Goal: Information Seeking & Learning: Check status

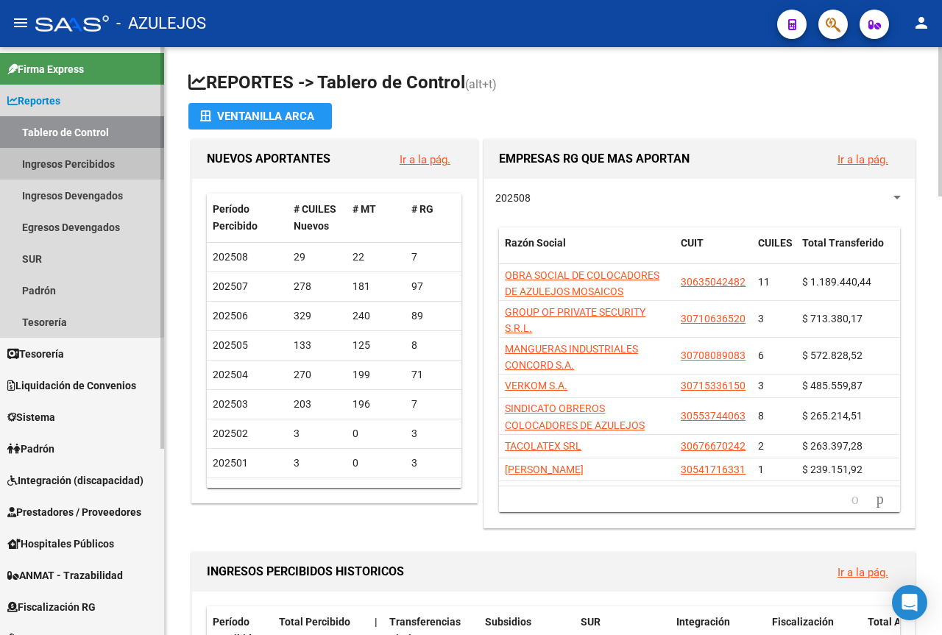
click at [82, 166] on link "Ingresos Percibidos" at bounding box center [82, 164] width 164 height 32
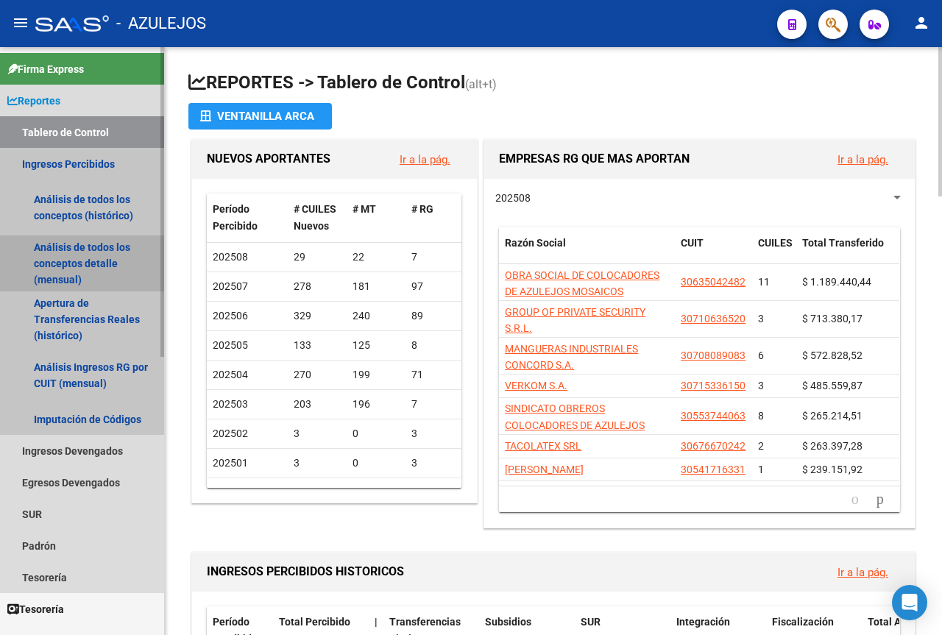
click at [79, 258] on link "Análisis de todos los conceptos detalle (mensual)" at bounding box center [82, 263] width 164 height 56
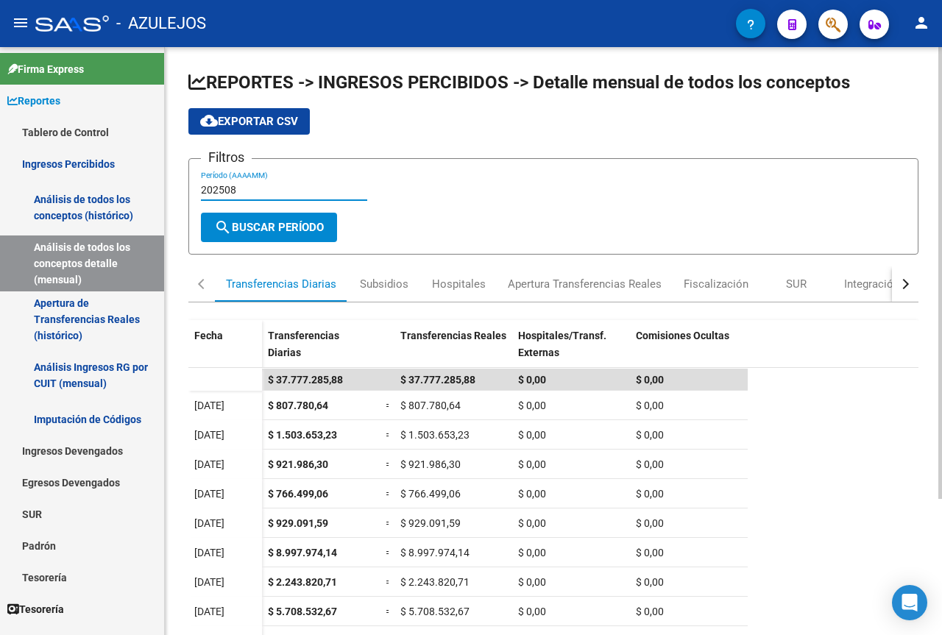
click at [236, 188] on input "202508" at bounding box center [284, 190] width 166 height 13
click at [258, 230] on span "search Buscar Período" at bounding box center [269, 227] width 110 height 13
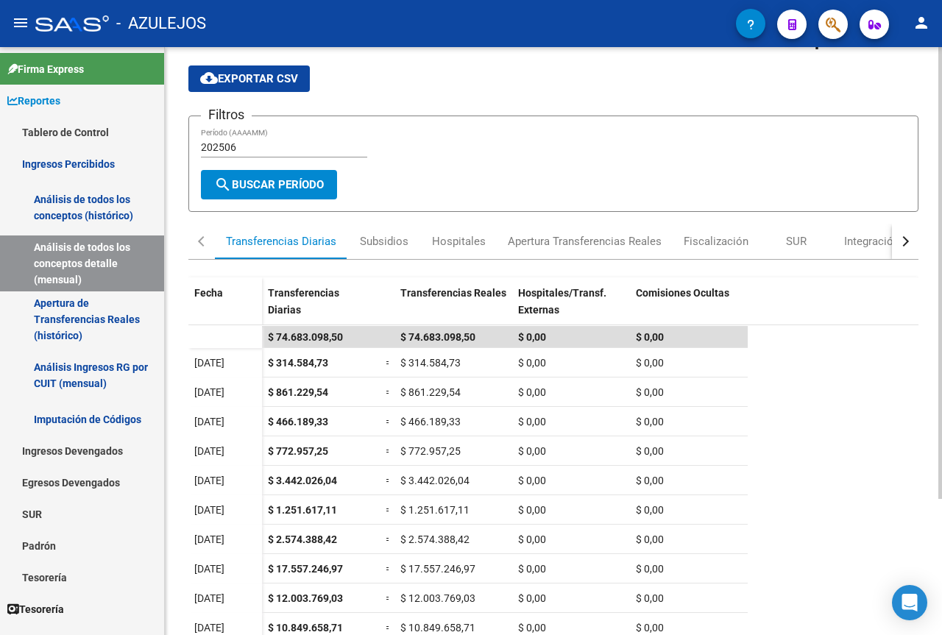
scroll to position [74, 0]
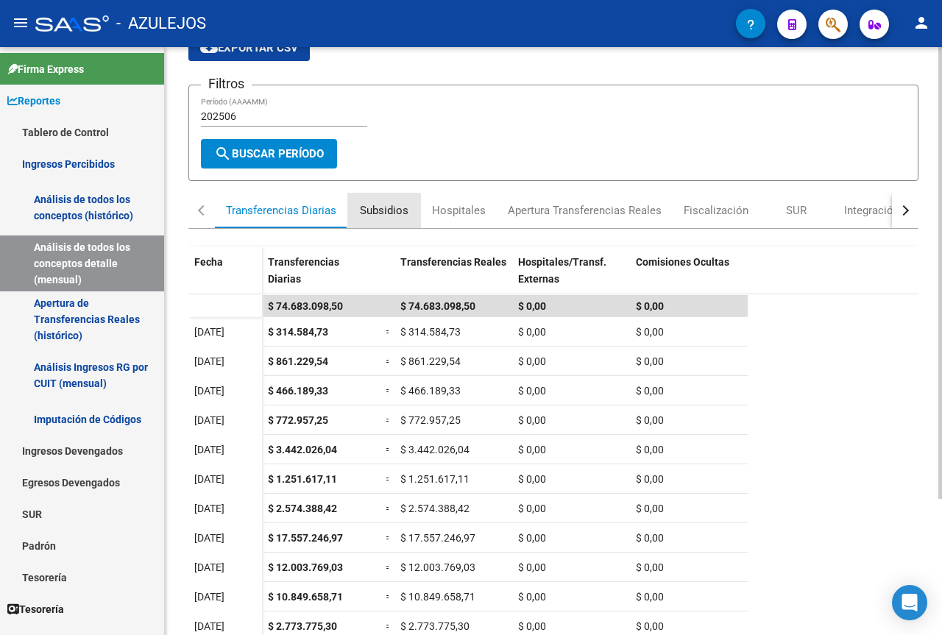
click at [391, 210] on div "Subsidios" at bounding box center [384, 210] width 49 height 16
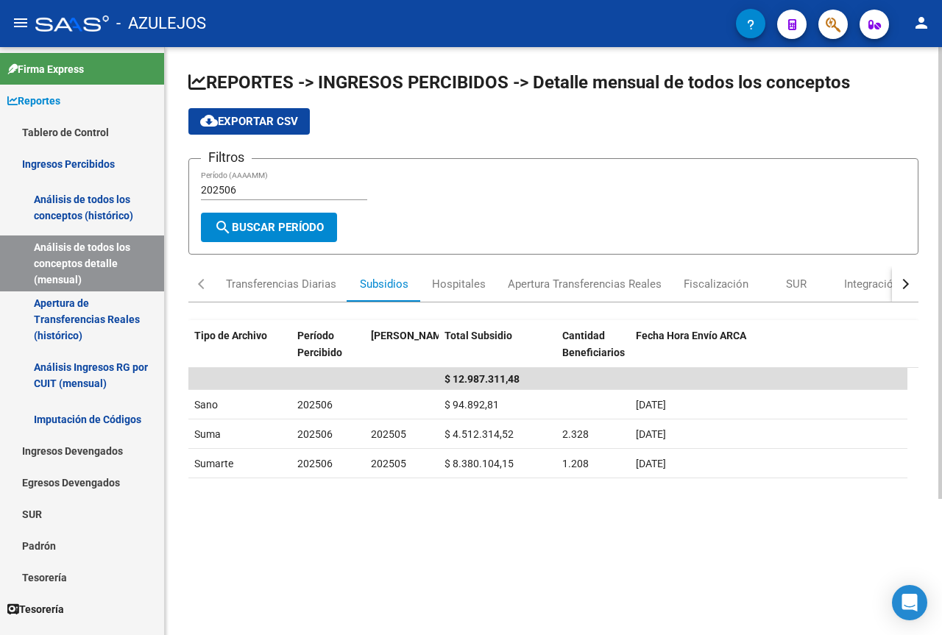
click at [277, 560] on datatable-body "$ 12.987.311,48 Sano 202506 $ 94.892,81 [DATE] Suma 202506 202505 $ 4.512.314,5…" at bounding box center [553, 566] width 730 height 397
click at [561, 541] on datatable-body "$ 12.987.311,48 Sano 202506 $ 94.892,81 [DATE] Suma 202506 202505 $ 4.512.314,5…" at bounding box center [553, 566] width 730 height 397
click at [239, 193] on input "202506" at bounding box center [284, 190] width 166 height 13
click at [265, 222] on span "search Buscar Período" at bounding box center [269, 227] width 110 height 13
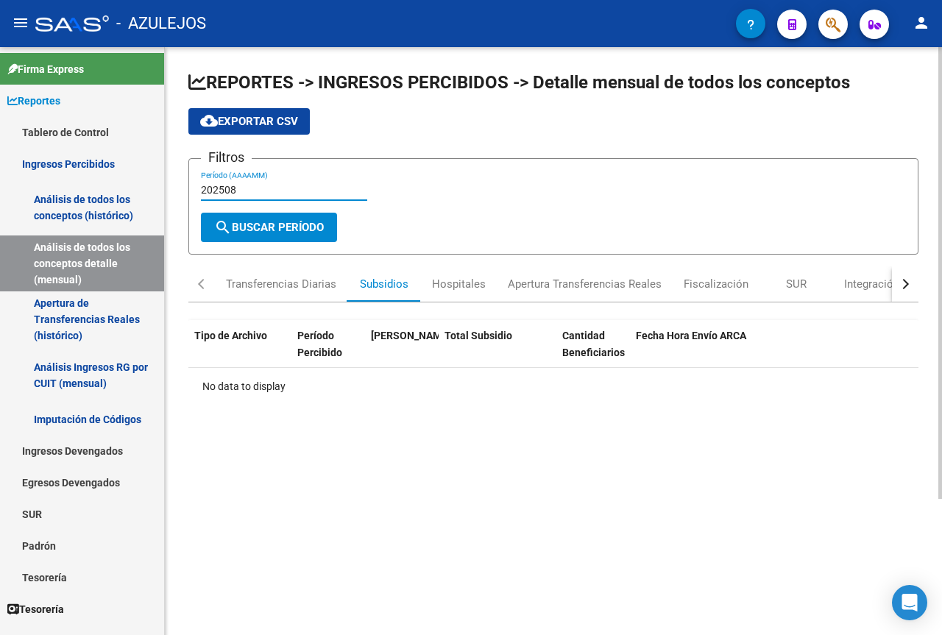
click at [238, 191] on input "202508" at bounding box center [284, 190] width 166 height 13
type input "202507"
click at [263, 227] on span "search Buscar Período" at bounding box center [269, 227] width 110 height 13
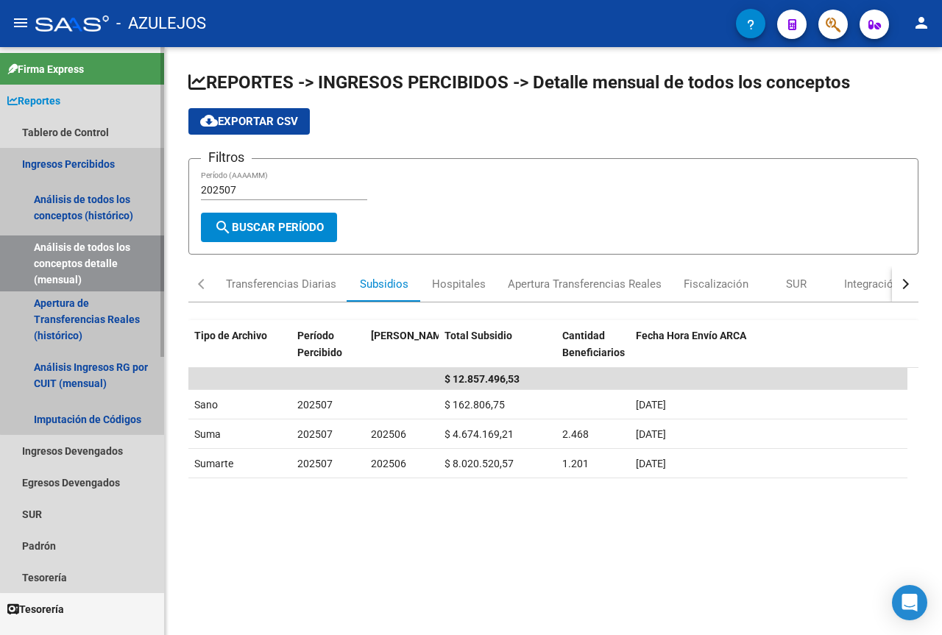
click at [85, 160] on link "Ingresos Percibidos" at bounding box center [82, 164] width 164 height 32
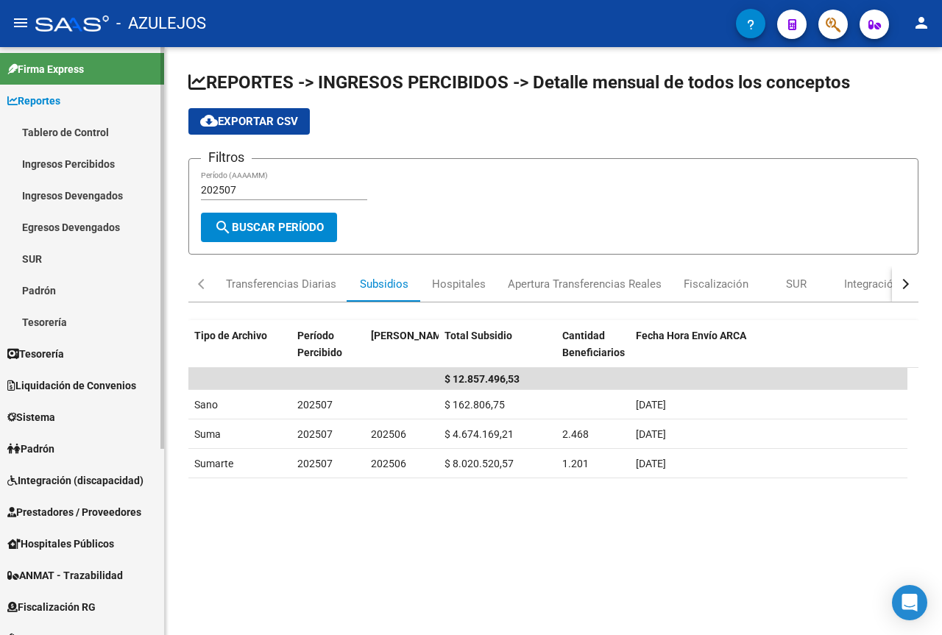
click at [80, 160] on link "Ingresos Percibidos" at bounding box center [82, 164] width 164 height 32
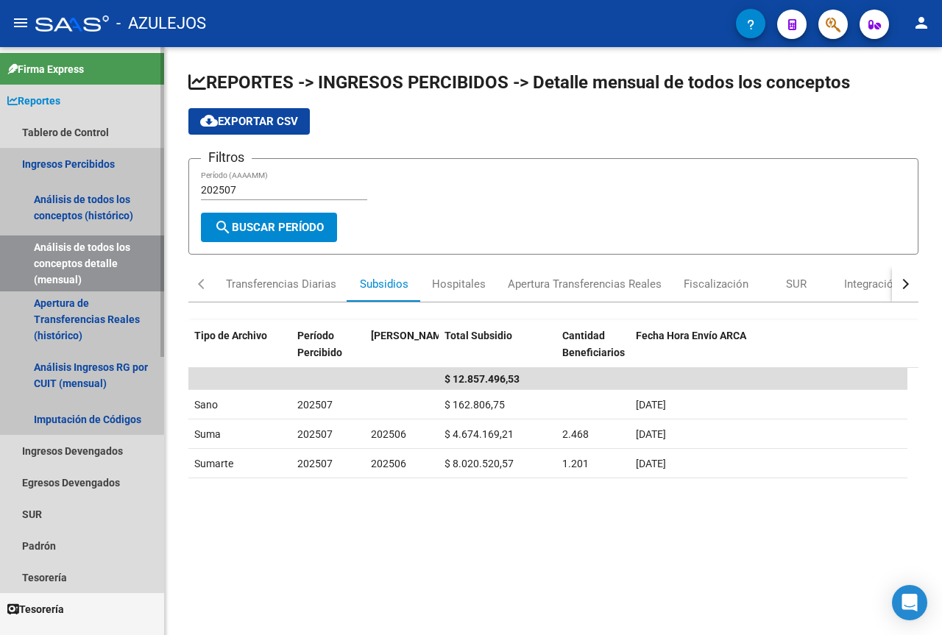
click at [79, 264] on link "Análisis de todos los conceptos detalle (mensual)" at bounding box center [82, 263] width 164 height 56
click at [79, 265] on link "Análisis de todos los conceptos detalle (mensual)" at bounding box center [82, 263] width 164 height 56
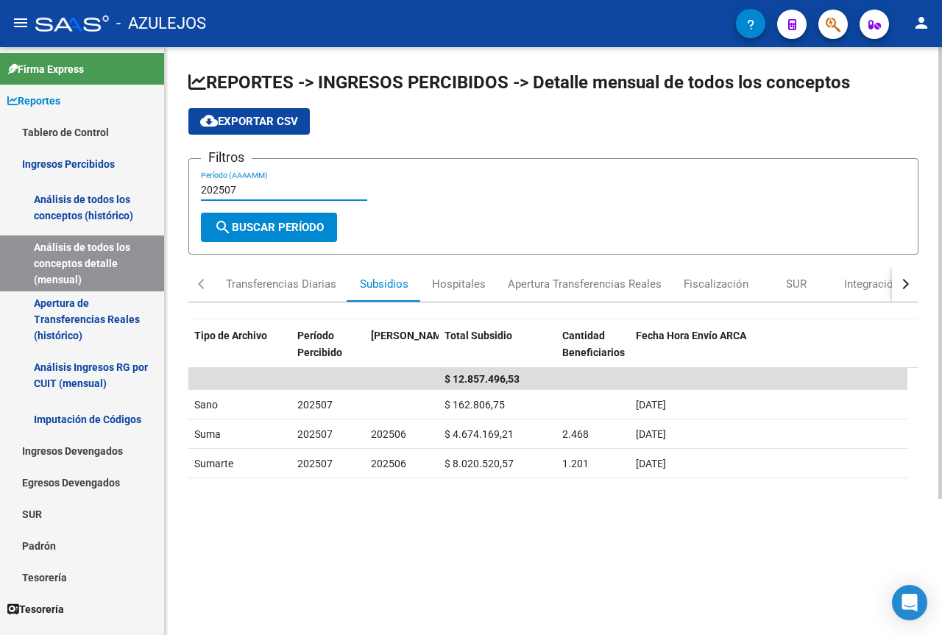
click at [250, 189] on input "202507" at bounding box center [284, 190] width 166 height 13
click at [925, 19] on mat-icon "person" at bounding box center [921, 23] width 18 height 18
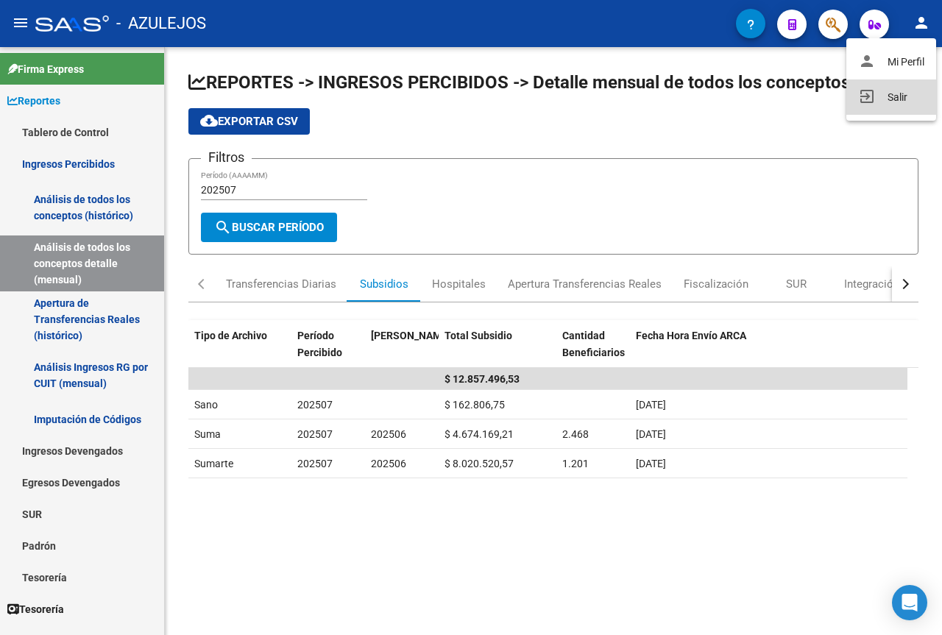
click at [884, 96] on button "exit_to_app Salir" at bounding box center [891, 96] width 90 height 35
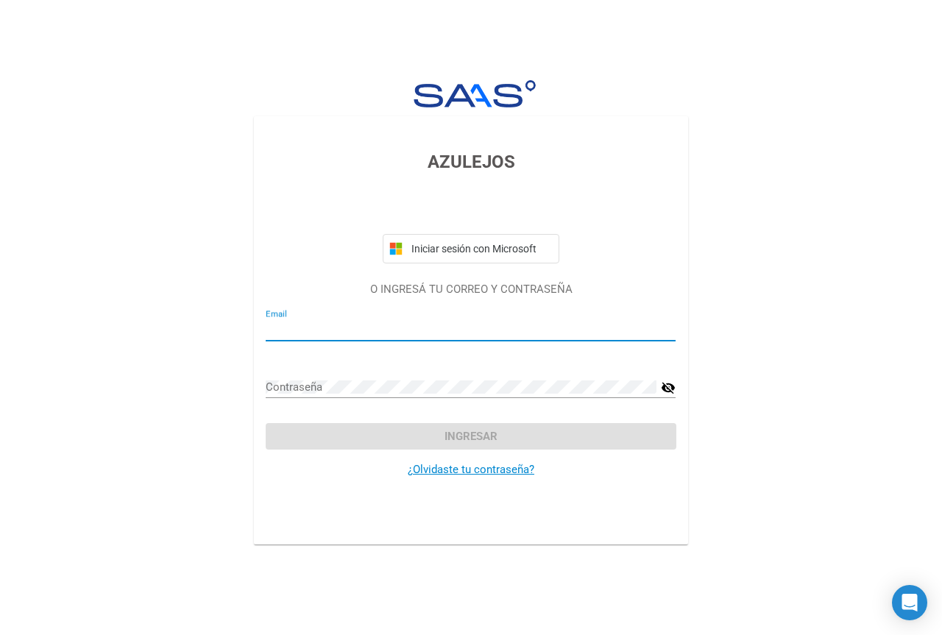
type input "[EMAIL_ADDRESS][DOMAIN_NAME]"
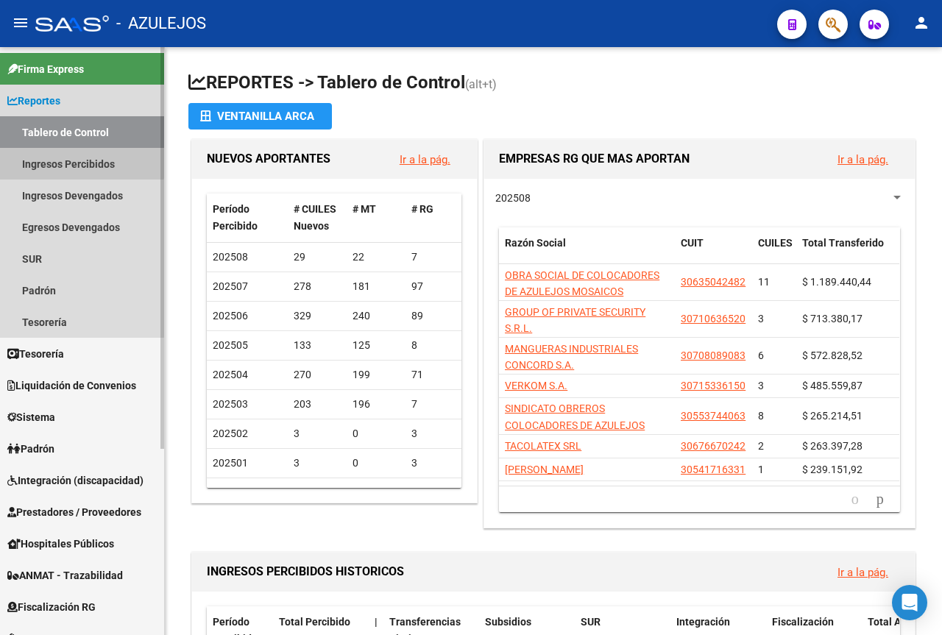
click at [79, 159] on link "Ingresos Percibidos" at bounding box center [82, 164] width 164 height 32
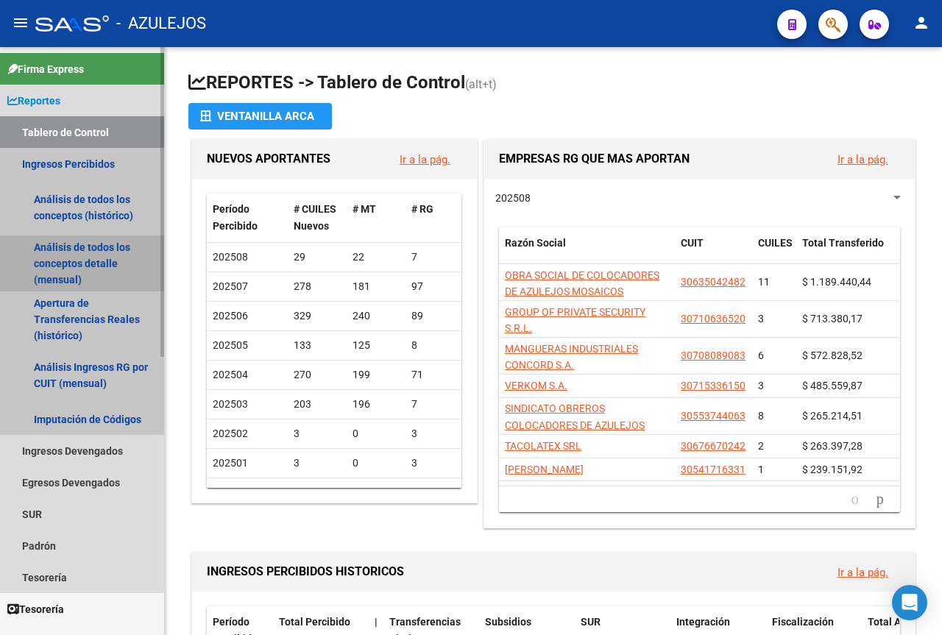
click at [66, 252] on link "Análisis de todos los conceptos detalle (mensual)" at bounding box center [82, 263] width 164 height 56
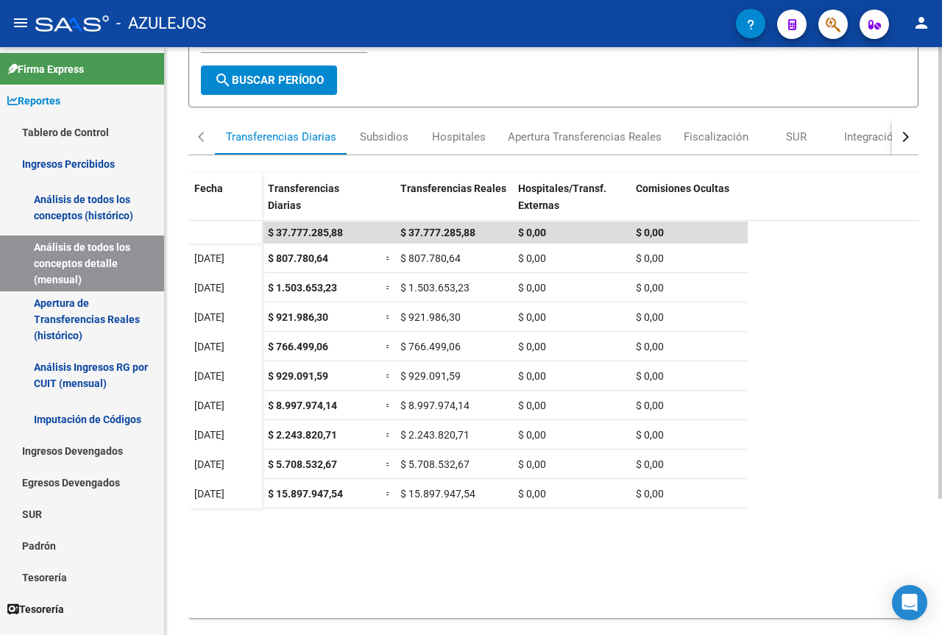
scroll to position [177, 0]
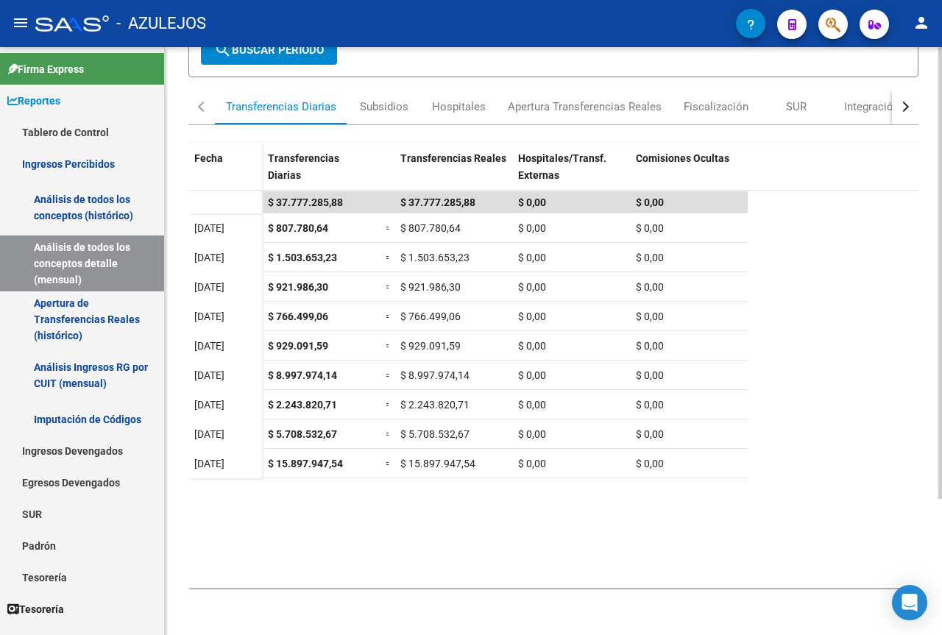
click at [363, 520] on datatable-body "$ 37.777.285,88 $ 37.777.285,88 $ 0,00 $ 0,00 01/08/2025 $ 807.780,64 = $ 807.7…" at bounding box center [553, 389] width 730 height 397
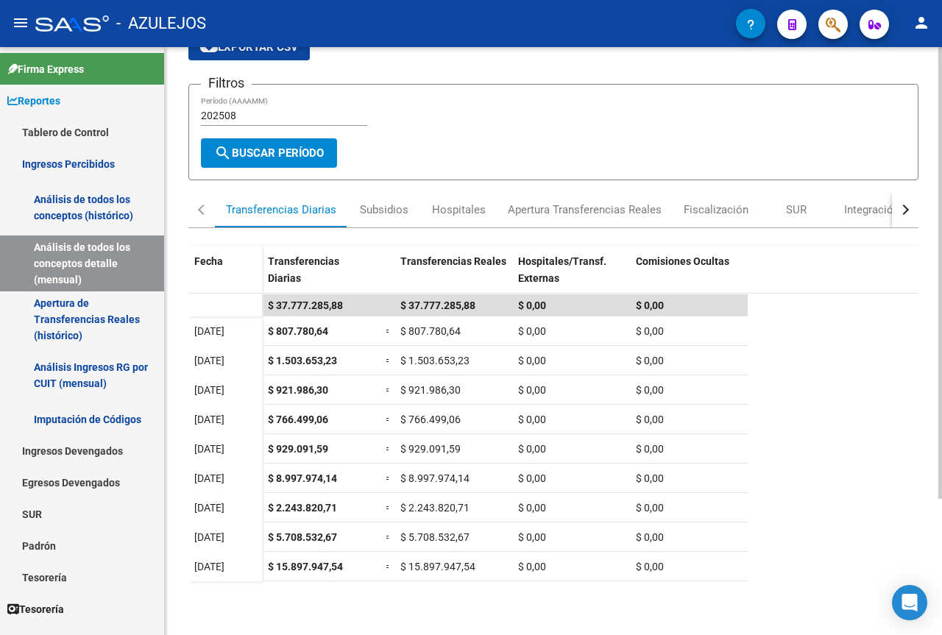
scroll to position [0, 0]
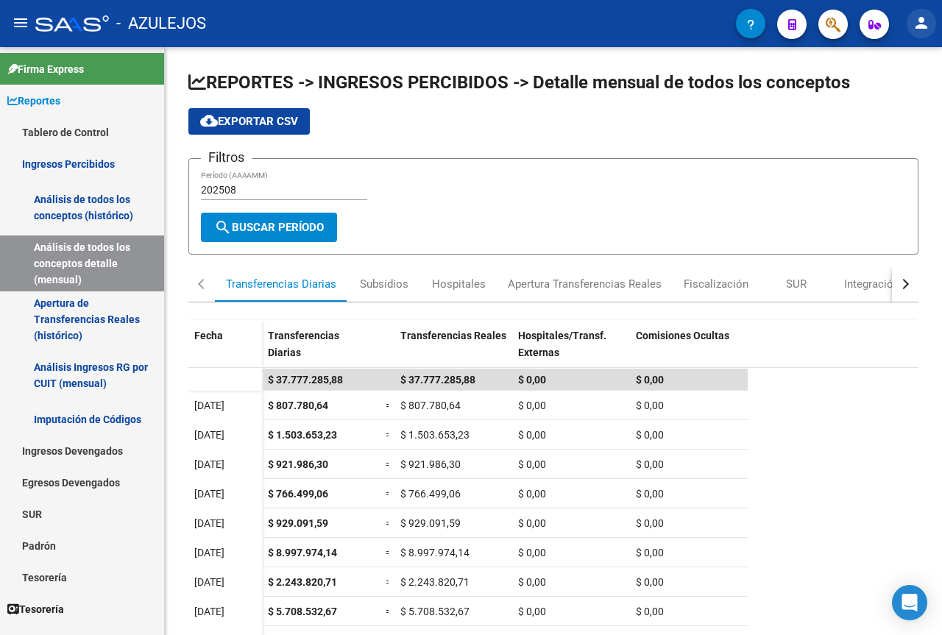
click at [928, 18] on mat-icon "person" at bounding box center [921, 23] width 18 height 18
click at [882, 95] on button "exit_to_app Salir" at bounding box center [891, 96] width 90 height 35
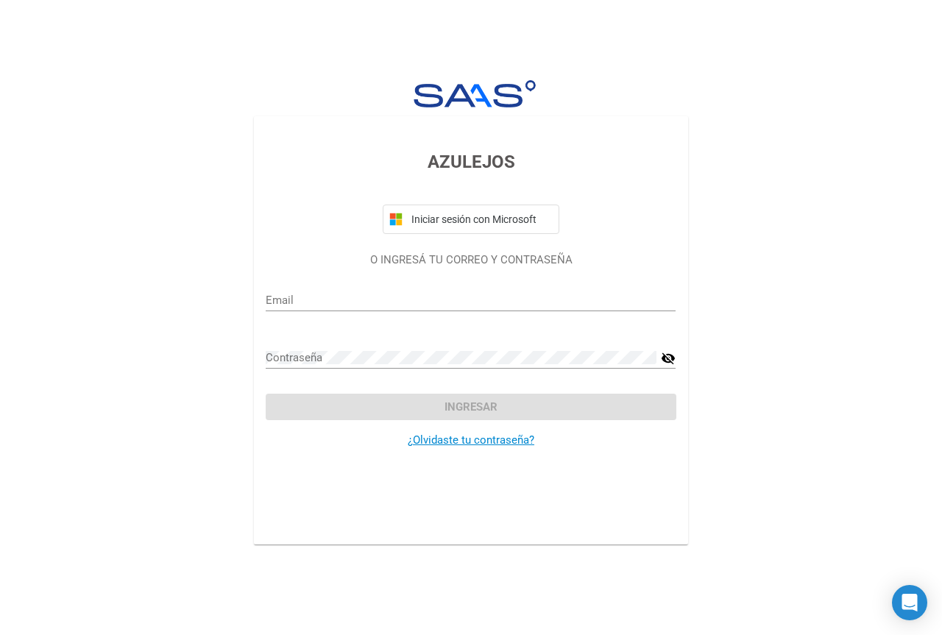
type input "[EMAIL_ADDRESS][DOMAIN_NAME]"
